Goal: Information Seeking & Learning: Learn about a topic

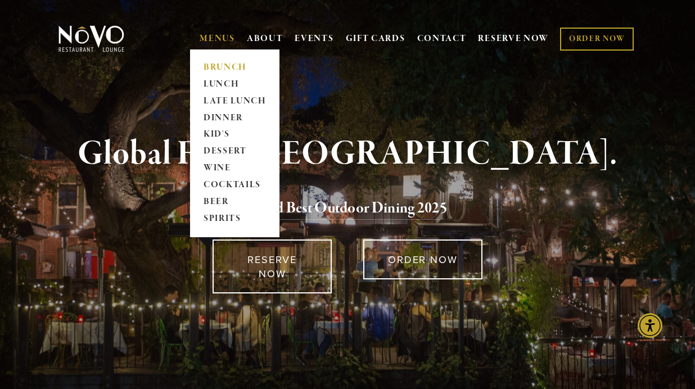
click at [211, 65] on link "BRUNCH" at bounding box center [235, 67] width 70 height 17
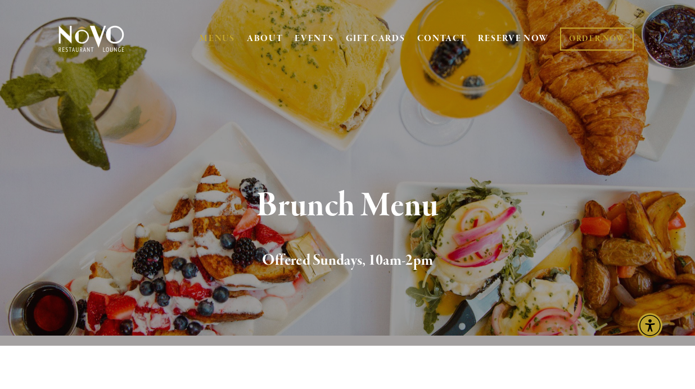
scroll to position [50, 0]
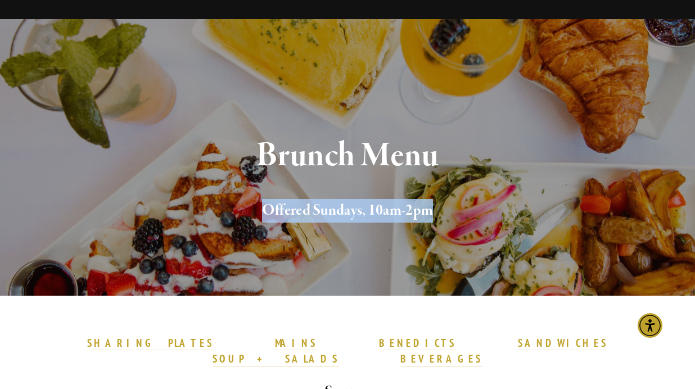
drag, startPoint x: 443, startPoint y: 213, endPoint x: 267, endPoint y: 211, distance: 176.0
click at [267, 211] on h2 "Offered Sundays, 10am-2pm" at bounding box center [348, 211] width 548 height 24
copy h2 "Offered Sundays, 10am-2pm"
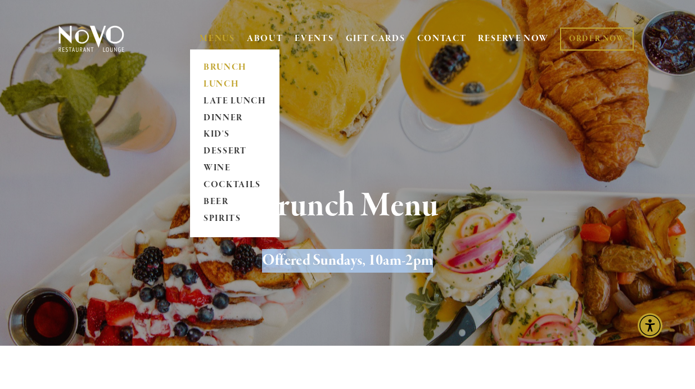
click at [219, 83] on link "LUNCH" at bounding box center [235, 84] width 70 height 17
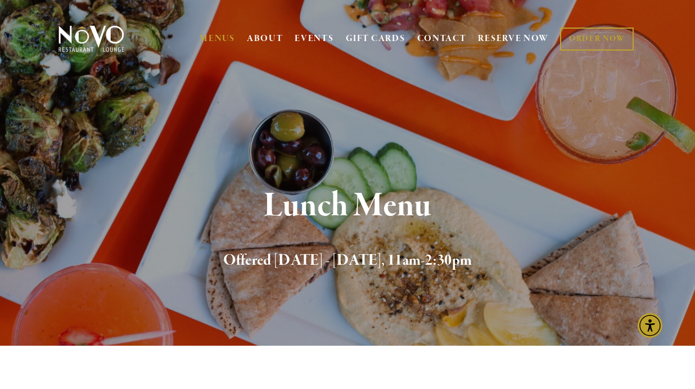
drag, startPoint x: 486, startPoint y: 260, endPoint x: 221, endPoint y: 266, distance: 265.0
click at [221, 266] on h2 "Offered Monday - Saturday, 11am-2:30pm" at bounding box center [348, 261] width 548 height 24
copy h2 "Offered Monday - Saturday, 11am-2:30pm"
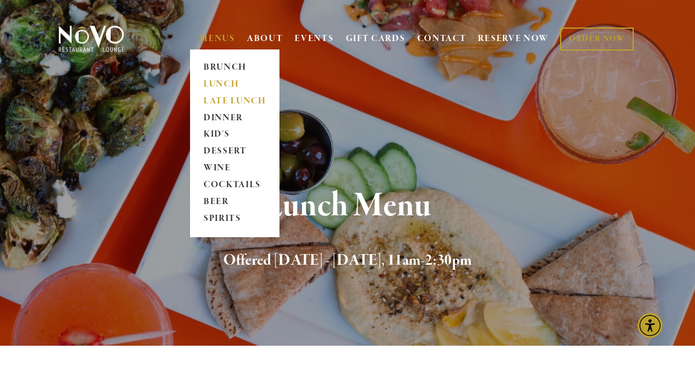
click at [220, 97] on link "LATE LUNCH" at bounding box center [235, 101] width 70 height 17
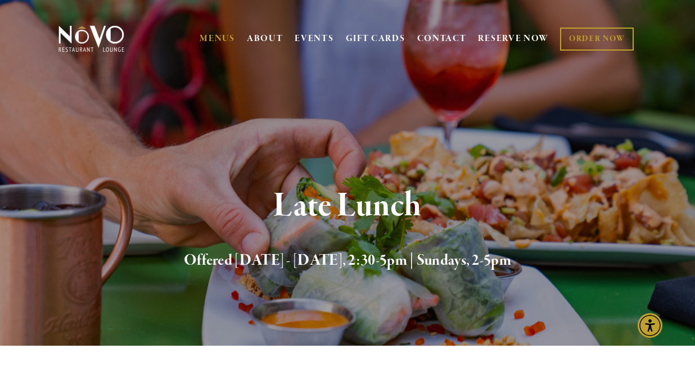
drag, startPoint x: 538, startPoint y: 264, endPoint x: 181, endPoint y: 267, distance: 357.2
click at [181, 267] on h2 "Offered Monday - Saturday, 2:30-5pm | Sundays, 2-5pm" at bounding box center [348, 261] width 548 height 24
copy h2 "Offered Monday - Saturday, 2:30-5pm | Sundays, 2-5pm"
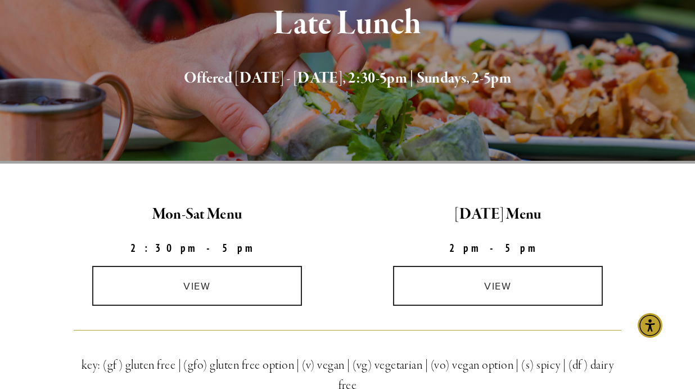
scroll to position [186, 0]
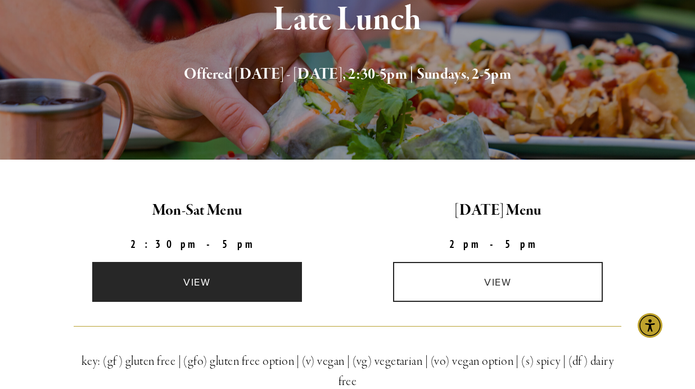
click at [180, 277] on link "view" at bounding box center [197, 282] width 210 height 40
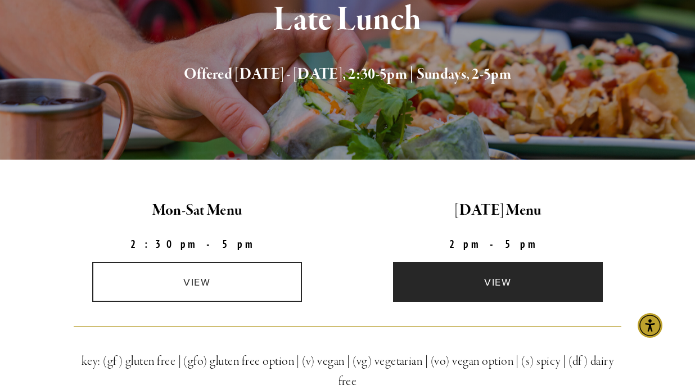
click at [491, 289] on link "view" at bounding box center [498, 282] width 210 height 40
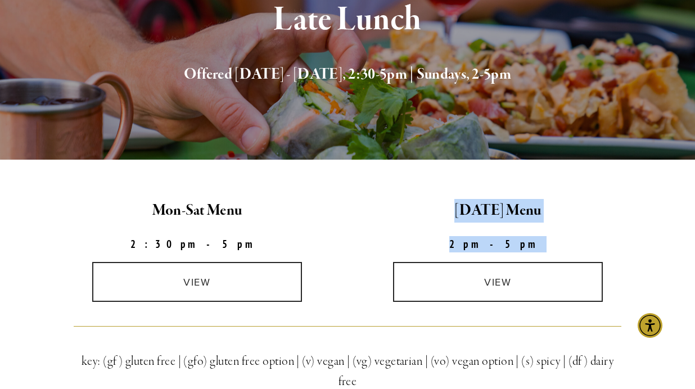
drag, startPoint x: 456, startPoint y: 205, endPoint x: 537, endPoint y: 243, distance: 89.3
click at [537, 243] on div "Sunday Menu 2pm-5pm" at bounding box center [498, 225] width 282 height 53
copy div "Sunday Menu 2pm-5pm"
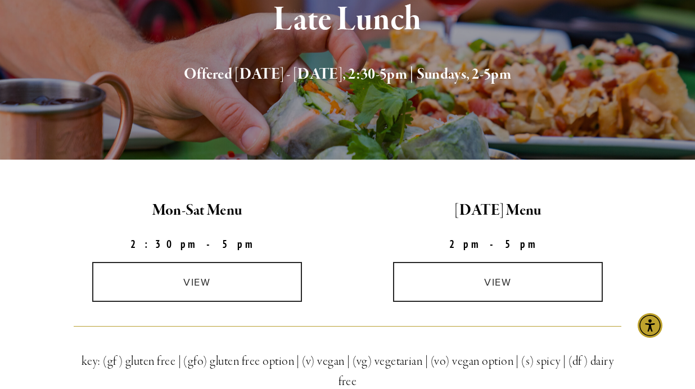
click at [249, 242] on p "2:30pm-5pm" at bounding box center [197, 244] width 282 height 16
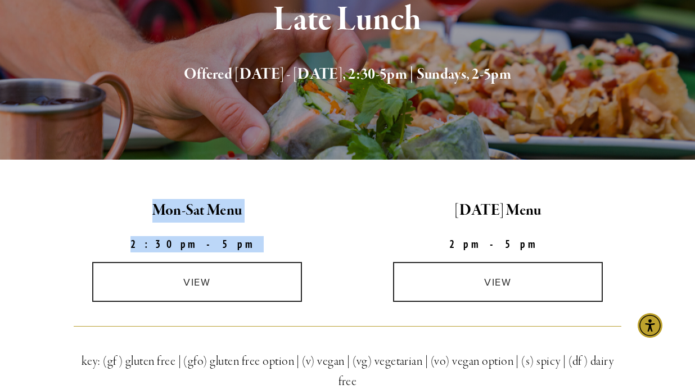
drag, startPoint x: 236, startPoint y: 244, endPoint x: 151, endPoint y: 206, distance: 93.4
click at [151, 206] on div "Mon-Sat Menu 2:30pm-5pm" at bounding box center [197, 225] width 282 height 53
copy div "Mon-Sat Menu 2:30pm-5pm"
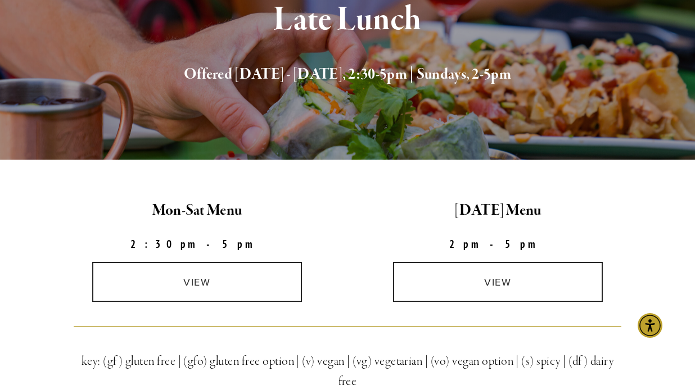
click at [339, 209] on div "Mon-Sat Menu 2:30pm-5pm" at bounding box center [197, 225] width 301 height 53
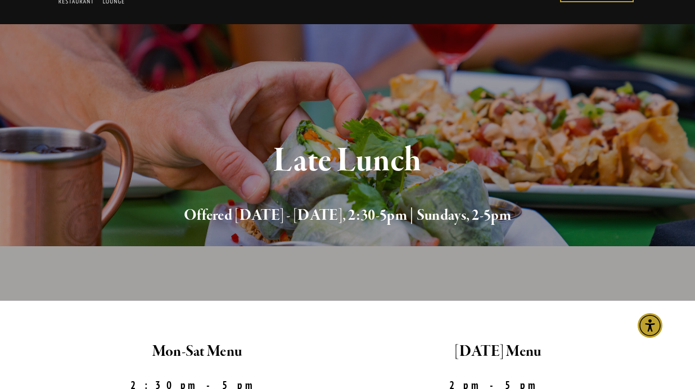
scroll to position [0, 0]
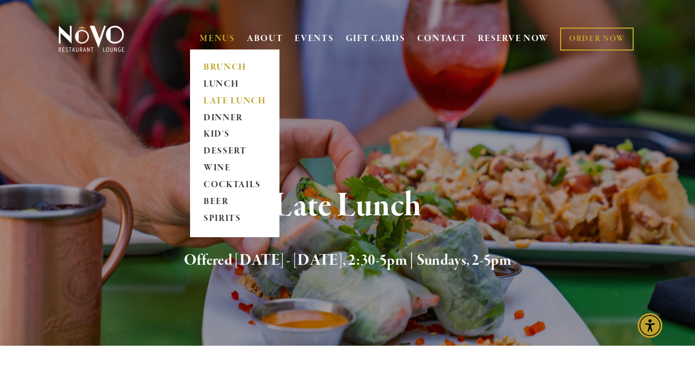
click at [221, 67] on link "BRUNCH" at bounding box center [235, 67] width 70 height 17
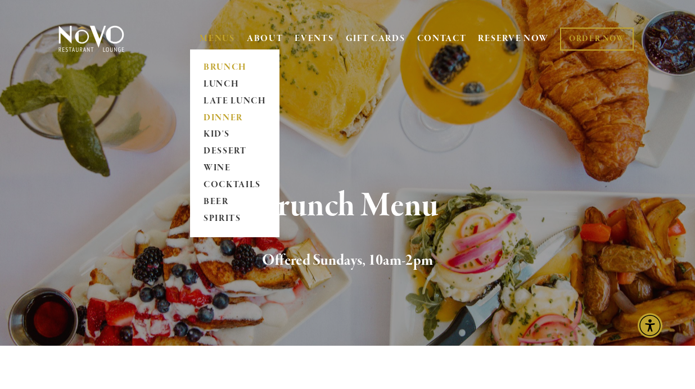
click at [223, 114] on link "DINNER" at bounding box center [235, 118] width 70 height 17
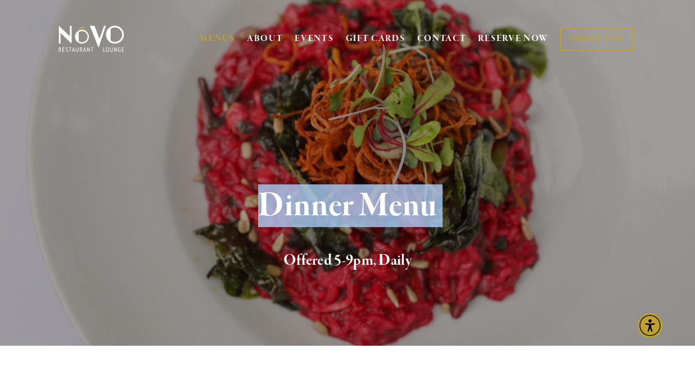
drag, startPoint x: 259, startPoint y: 200, endPoint x: 190, endPoint y: 268, distance: 97.4
click at [190, 268] on div "Dinner Menu Offered 5-9pm, Daily" at bounding box center [348, 230] width 548 height 85
click at [190, 268] on h2 "Offered 5-9pm, Daily" at bounding box center [348, 261] width 548 height 24
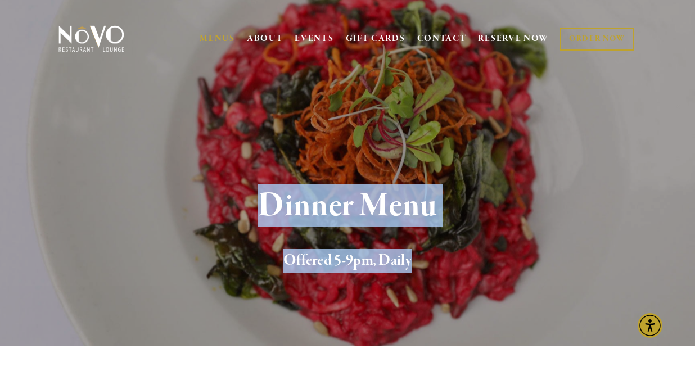
drag, startPoint x: 259, startPoint y: 202, endPoint x: 440, endPoint y: 263, distance: 191.0
click at [440, 263] on div "Dinner Menu Offered 5-9pm, Daily" at bounding box center [348, 230] width 548 height 85
copy div "Dinner Menu Offered 5-9pm, Daily"
click at [179, 268] on h2 "Offered 5-9pm, Daily" at bounding box center [348, 261] width 548 height 24
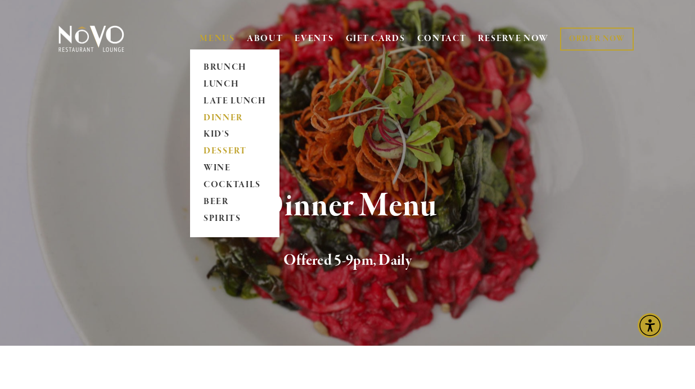
click at [218, 151] on link "DESSERT" at bounding box center [235, 151] width 70 height 17
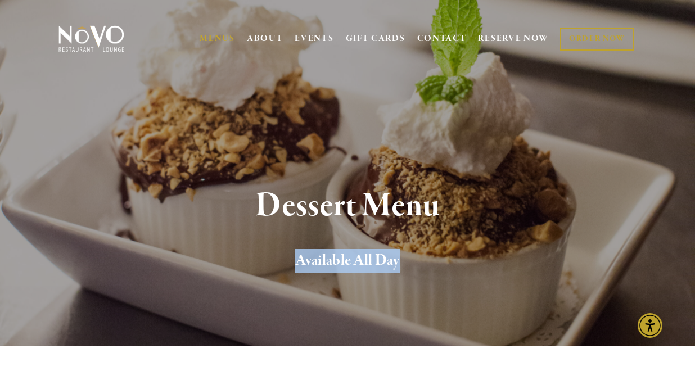
drag, startPoint x: 294, startPoint y: 259, endPoint x: 415, endPoint y: 257, distance: 121.5
click at [415, 257] on h2 "Available All Day" at bounding box center [348, 261] width 548 height 24
copy h2 "Available All Day"
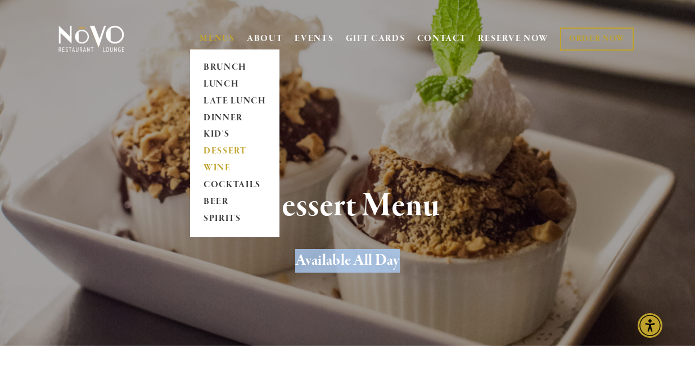
click at [214, 168] on link "WINE" at bounding box center [235, 168] width 70 height 17
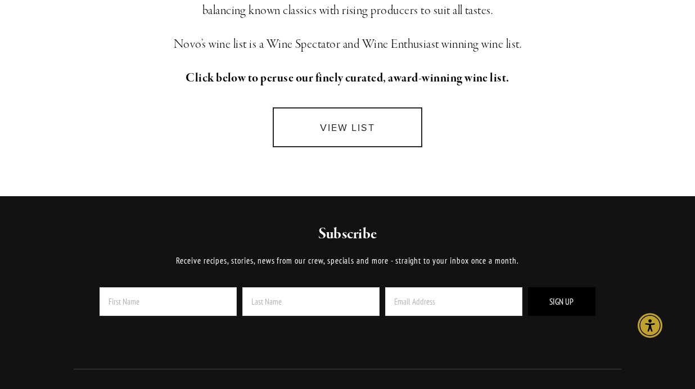
scroll to position [358, 0]
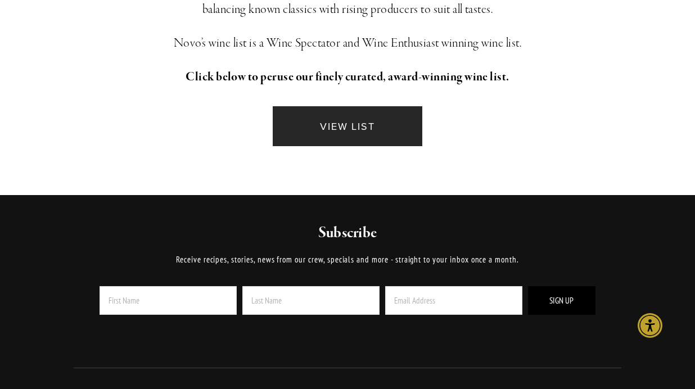
click at [325, 130] on link "VIEW LIST" at bounding box center [348, 126] width 150 height 40
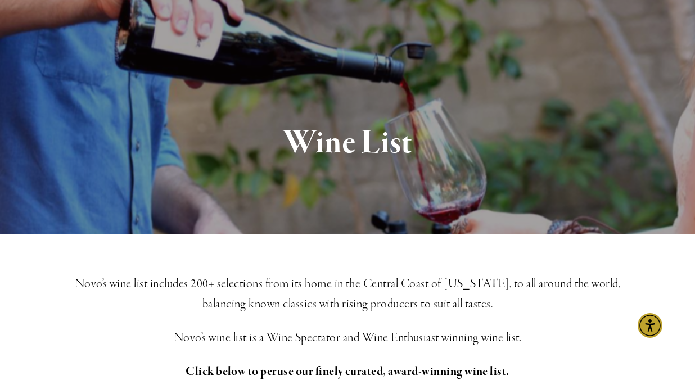
scroll to position [0, 0]
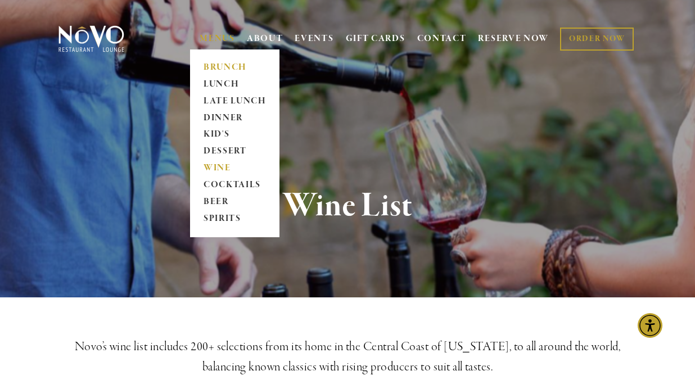
click at [208, 64] on link "BRUNCH" at bounding box center [235, 67] width 70 height 17
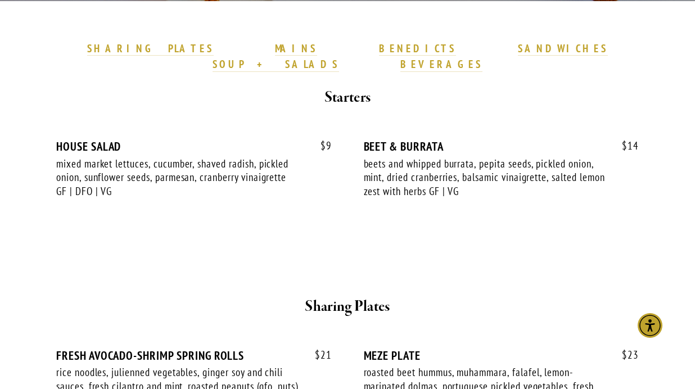
scroll to position [363, 0]
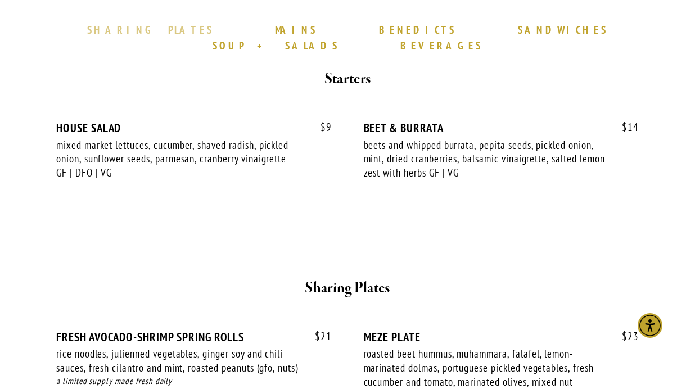
click at [175, 28] on strong "SHARING PLATES" at bounding box center [150, 29] width 126 height 13
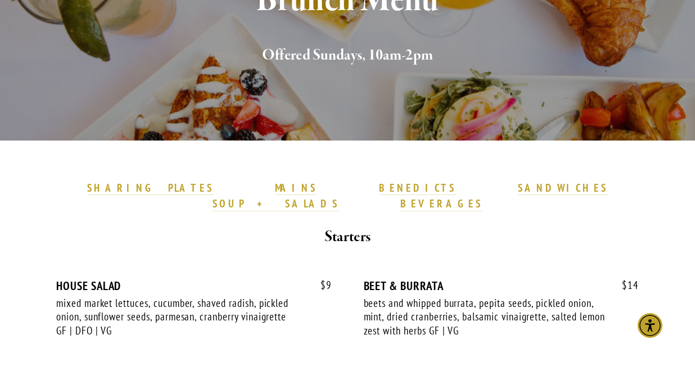
scroll to position [208, 0]
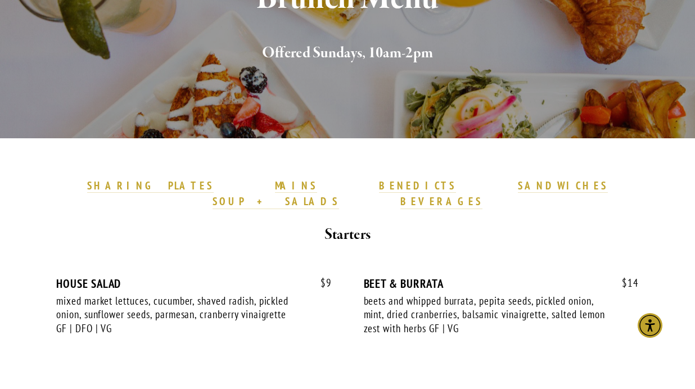
click at [343, 225] on strong "Starters" at bounding box center [348, 235] width 46 height 20
drag, startPoint x: 325, startPoint y: 221, endPoint x: 390, endPoint y: 219, distance: 64.7
click at [390, 223] on h2 "Starters" at bounding box center [348, 235] width 548 height 24
click at [275, 186] on strong "MAINS" at bounding box center [296, 185] width 42 height 13
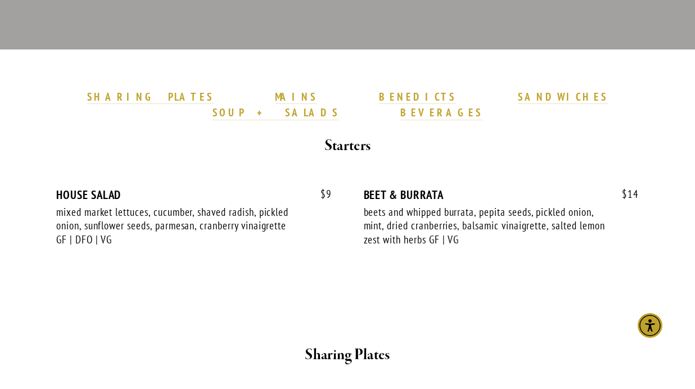
scroll to position [290, 0]
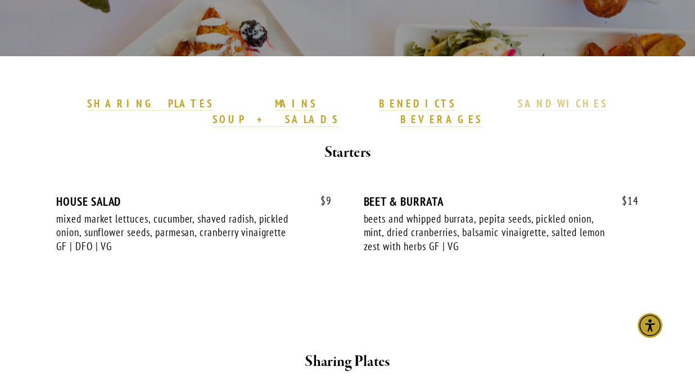
click at [518, 103] on strong "SANDWICHES" at bounding box center [563, 103] width 90 height 13
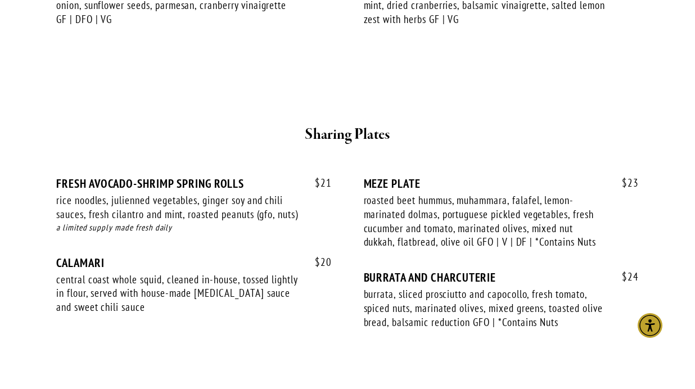
scroll to position [520, 0]
